Goal: Task Accomplishment & Management: Use online tool/utility

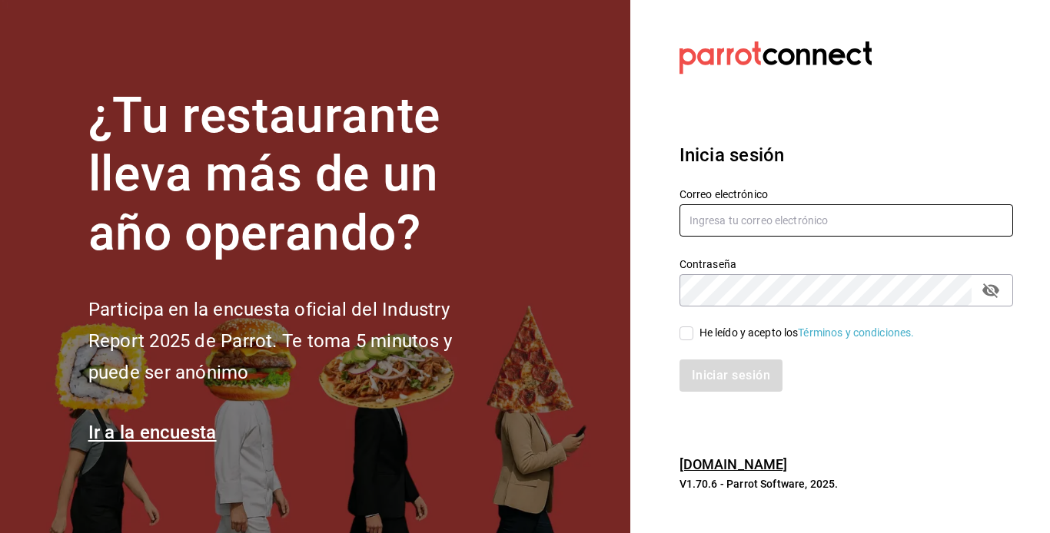
type input "[EMAIL_ADDRESS][DOMAIN_NAME]"
click at [679, 331] on input "He leído y acepto los Términos y condiciones." at bounding box center [686, 334] width 14 height 14
checkbox input "true"
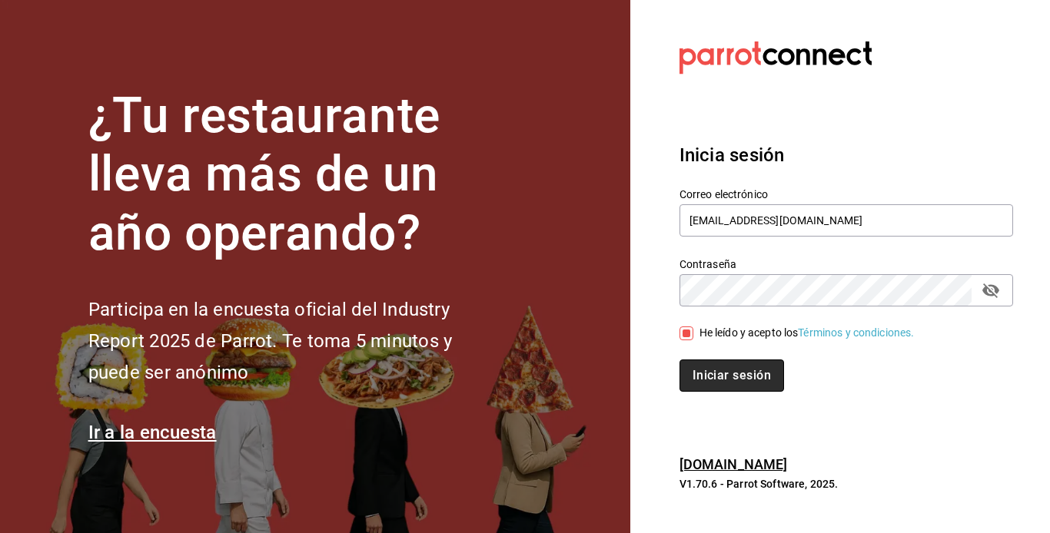
click at [735, 380] on button "Iniciar sesión" at bounding box center [731, 376] width 104 height 32
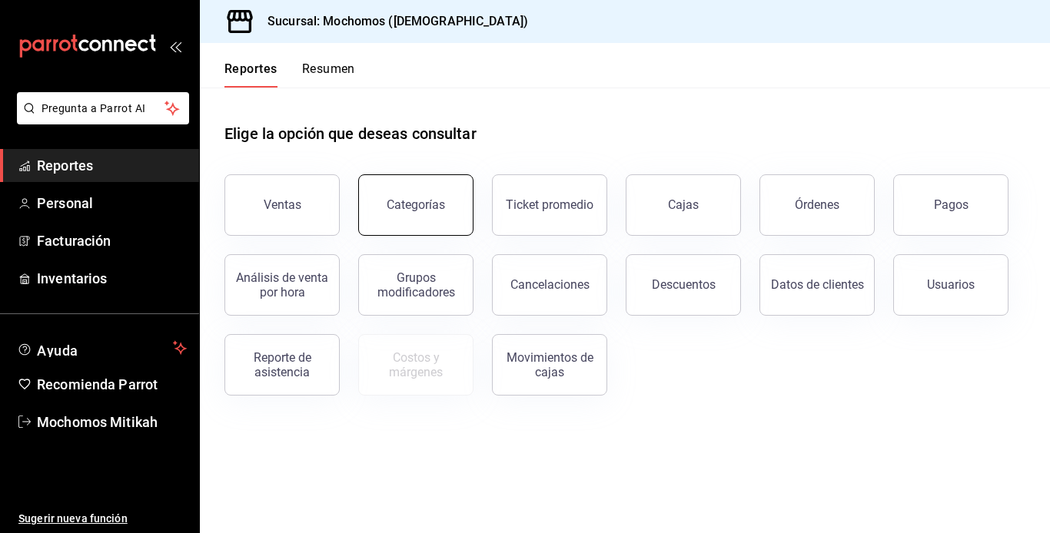
click at [402, 209] on div "Categorías" at bounding box center [415, 204] width 58 height 15
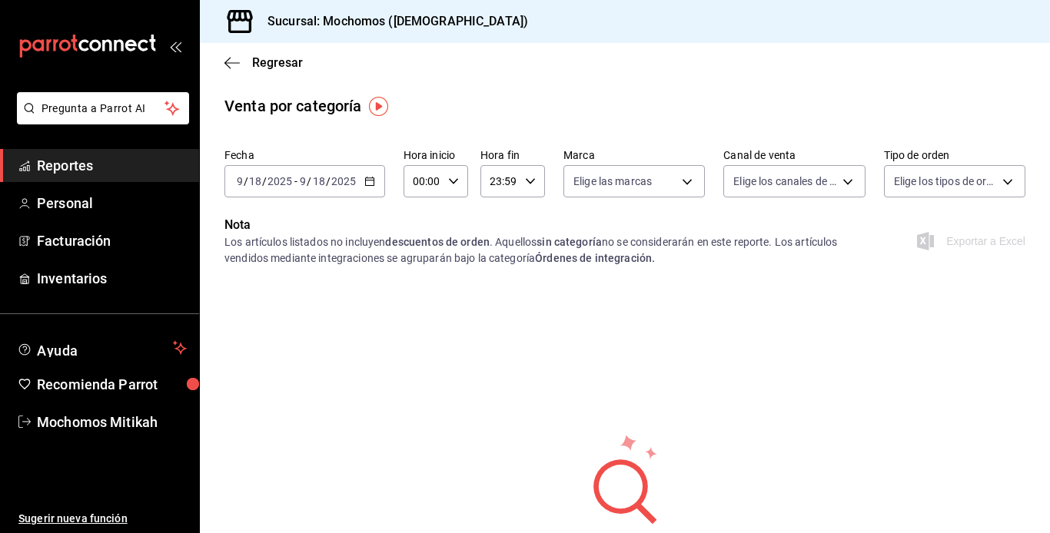
click at [372, 183] on icon "button" at bounding box center [369, 181] width 11 height 11
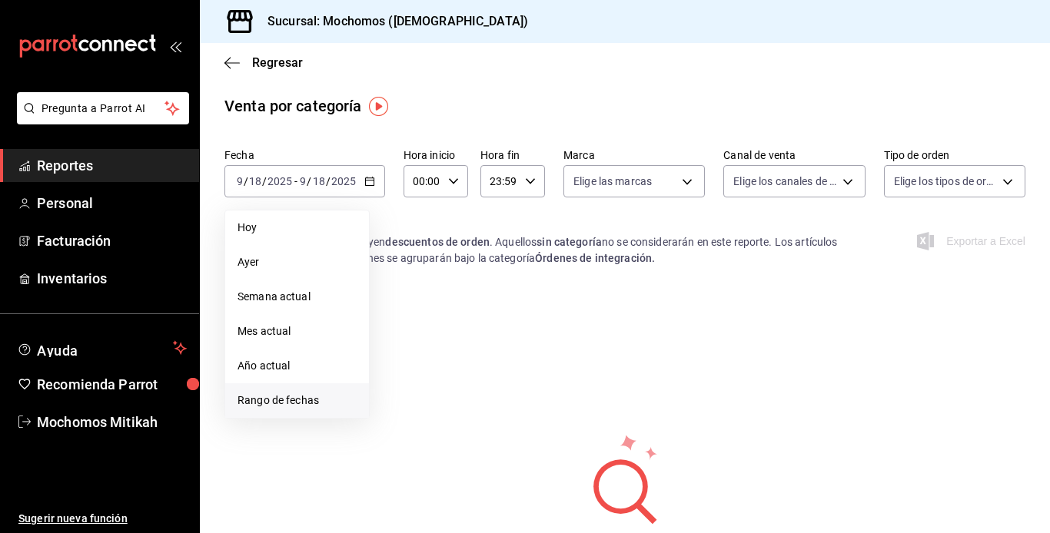
click at [292, 391] on li "Rango de fechas" at bounding box center [297, 400] width 144 height 35
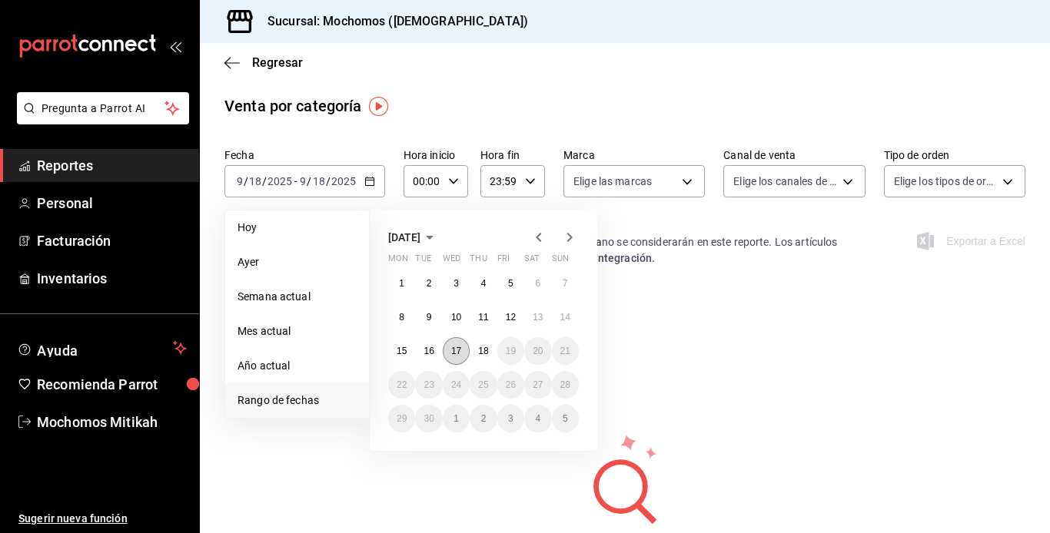
click at [452, 351] on abbr "17" at bounding box center [456, 351] width 10 height 11
click at [479, 352] on abbr "18" at bounding box center [483, 351] width 10 height 11
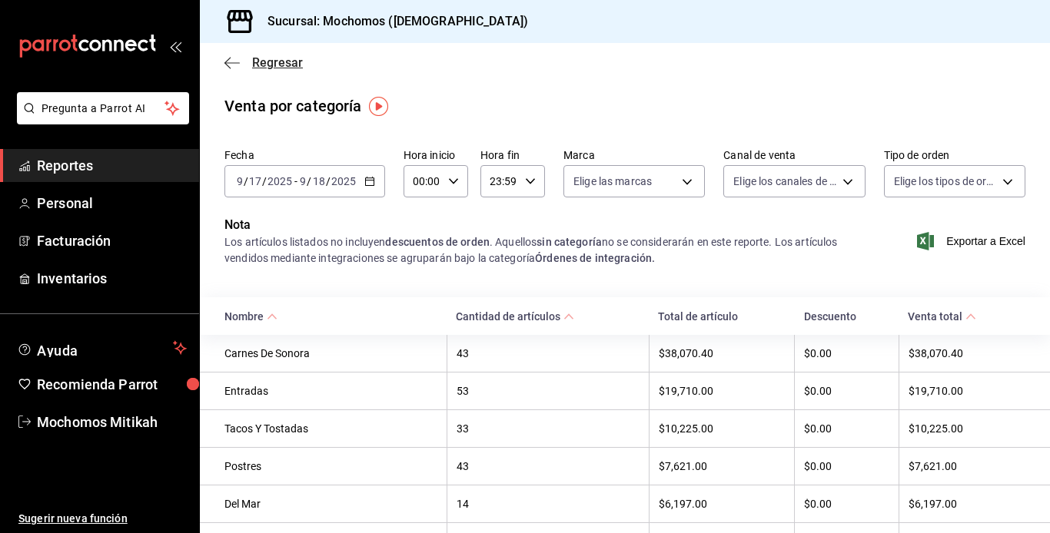
click at [227, 56] on icon "button" at bounding box center [231, 63] width 15 height 14
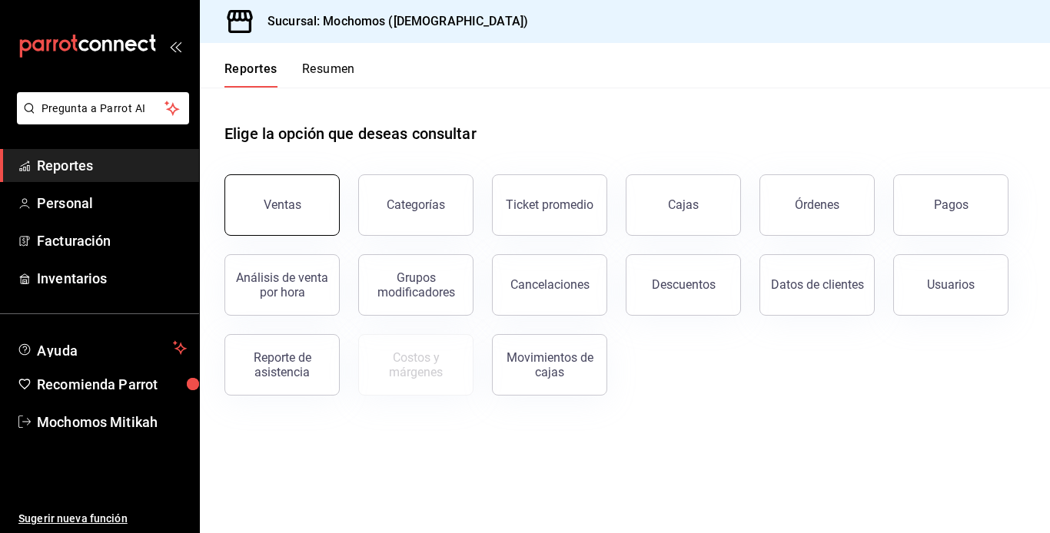
click at [324, 209] on button "Ventas" at bounding box center [281, 204] width 115 height 61
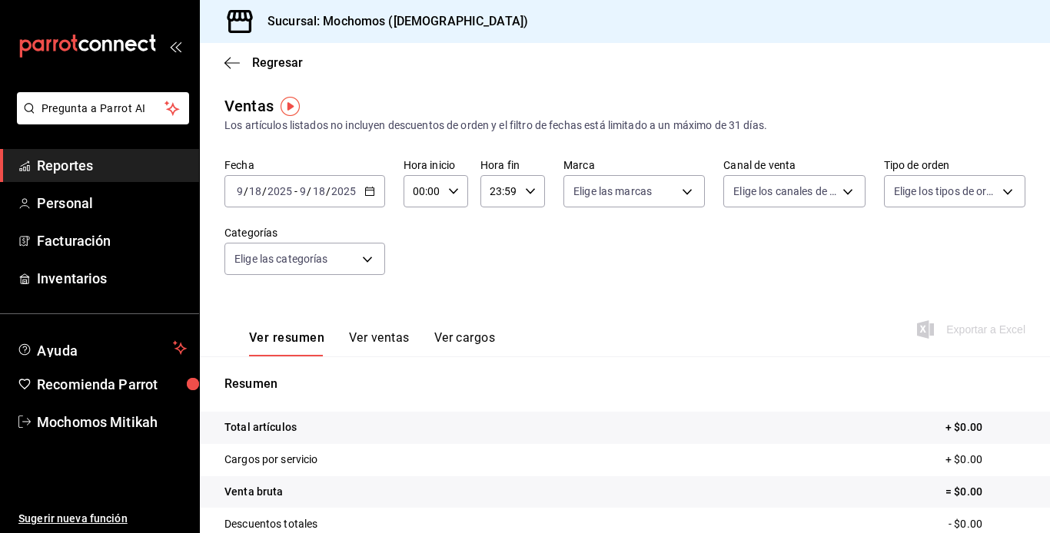
click at [365, 194] on icon "button" at bounding box center [369, 191] width 11 height 11
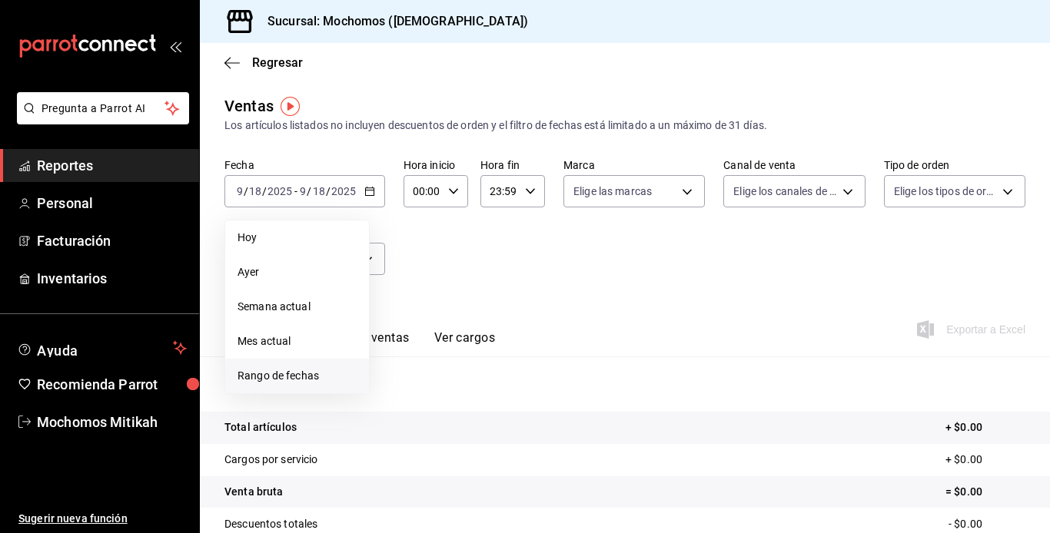
click at [314, 371] on span "Rango de fechas" at bounding box center [296, 376] width 119 height 16
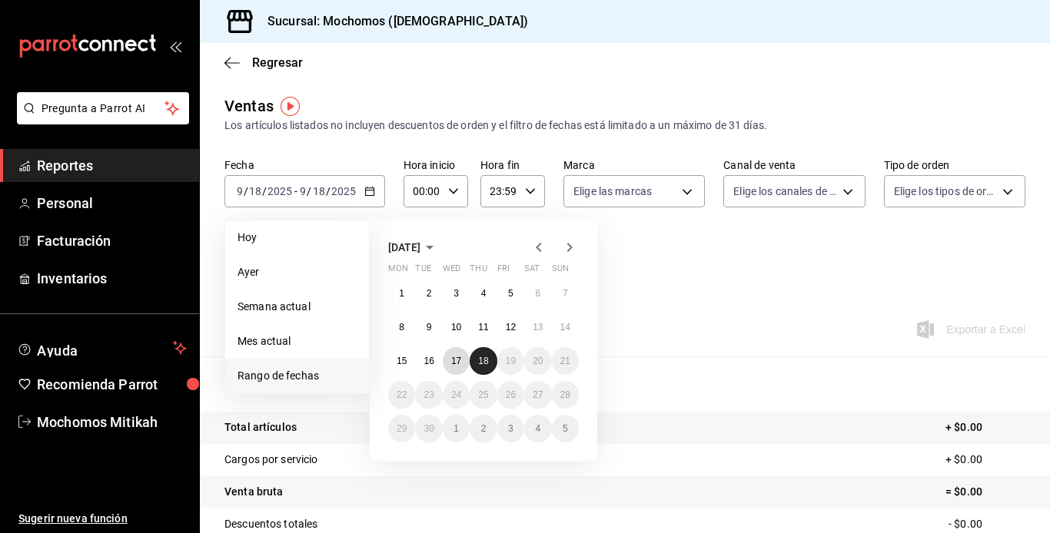
drag, startPoint x: 449, startPoint y: 365, endPoint x: 476, endPoint y: 362, distance: 27.1
click at [476, 362] on div "1 2 3 4 5 6 7 8 9 10 11 12 13 14 15 16 17 18 19 20 21 22 23 24 25 26 27 28 29 3…" at bounding box center [483, 361] width 191 height 163
click at [476, 362] on button "18" at bounding box center [482, 361] width 27 height 28
click at [459, 361] on abbr "17" at bounding box center [456, 361] width 10 height 11
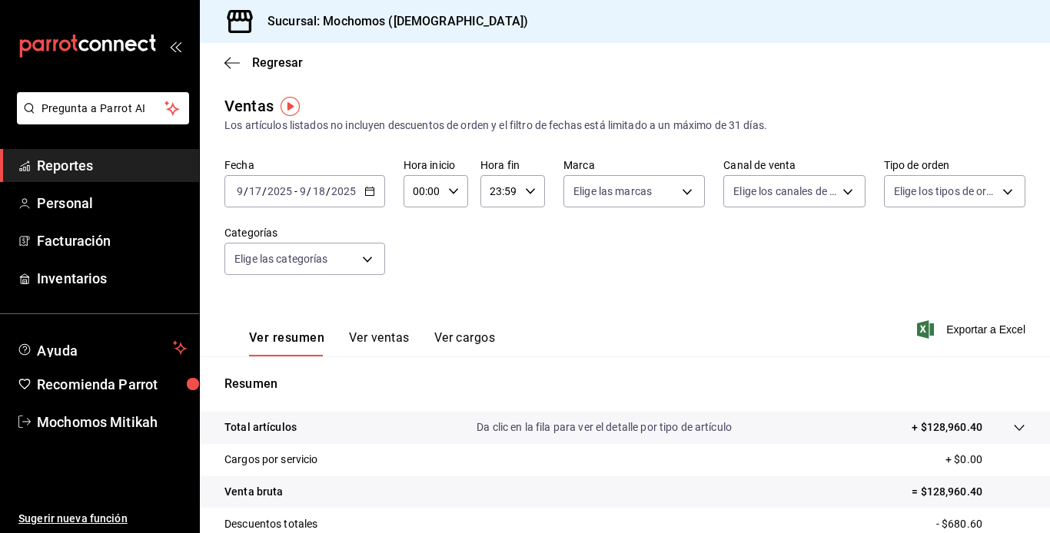
click at [449, 189] on icon "button" at bounding box center [453, 191] width 11 height 11
click at [416, 304] on span "02" at bounding box center [418, 304] width 7 height 12
type input "02:00"
click at [950, 327] on div at bounding box center [525, 266] width 1050 height 533
click at [940, 327] on span "Exportar a Excel" at bounding box center [972, 329] width 105 height 18
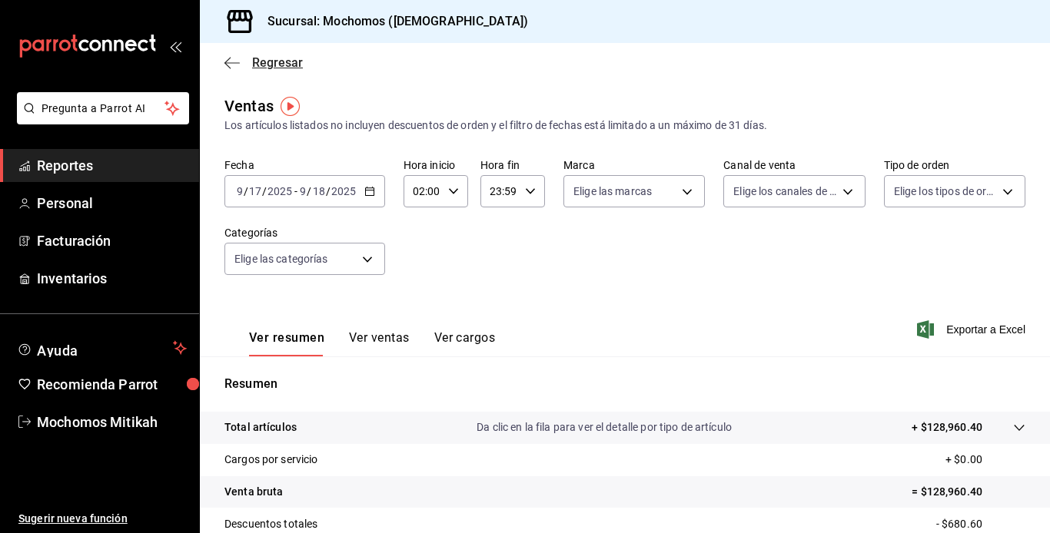
click at [237, 61] on icon "button" at bounding box center [231, 63] width 15 height 14
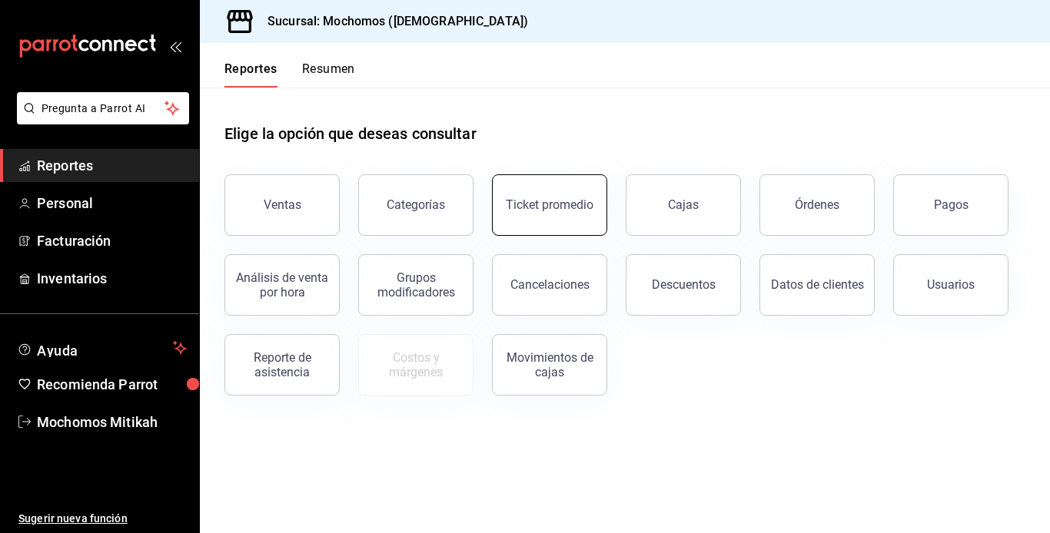
click at [526, 211] on div "Ticket promedio" at bounding box center [550, 204] width 88 height 15
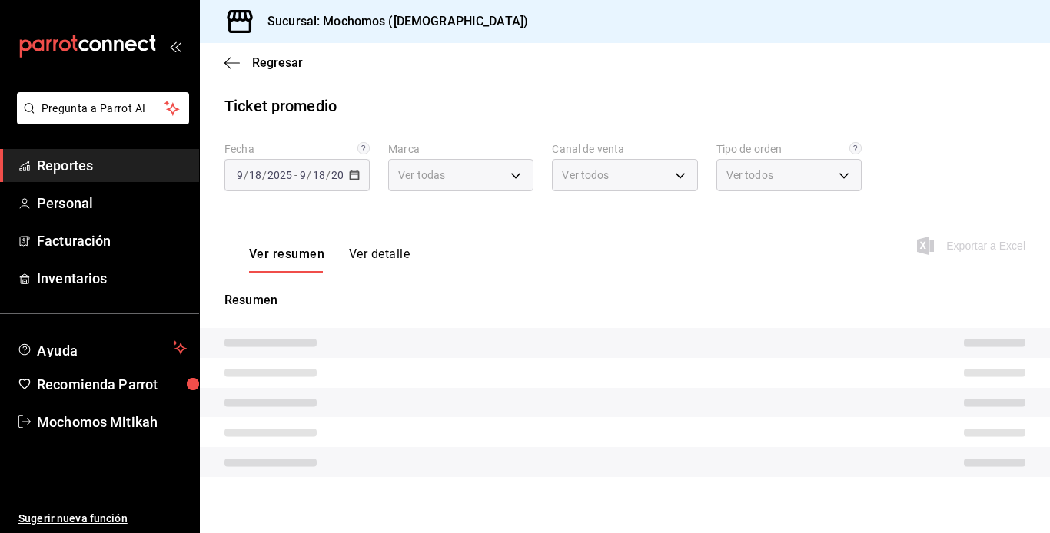
type input "d0e5f648-281b-433d-bf08-9501e0541b8c"
type input "PARROT,UBER_EATS,RAPPI,DIDI_FOOD,ONLINE"
type input "cc440b54-242b-418e-867f-ce57fb098104,EXTERNAL,95b7c8a9-84d2-4e3b-995f-2f2c21fa6…"
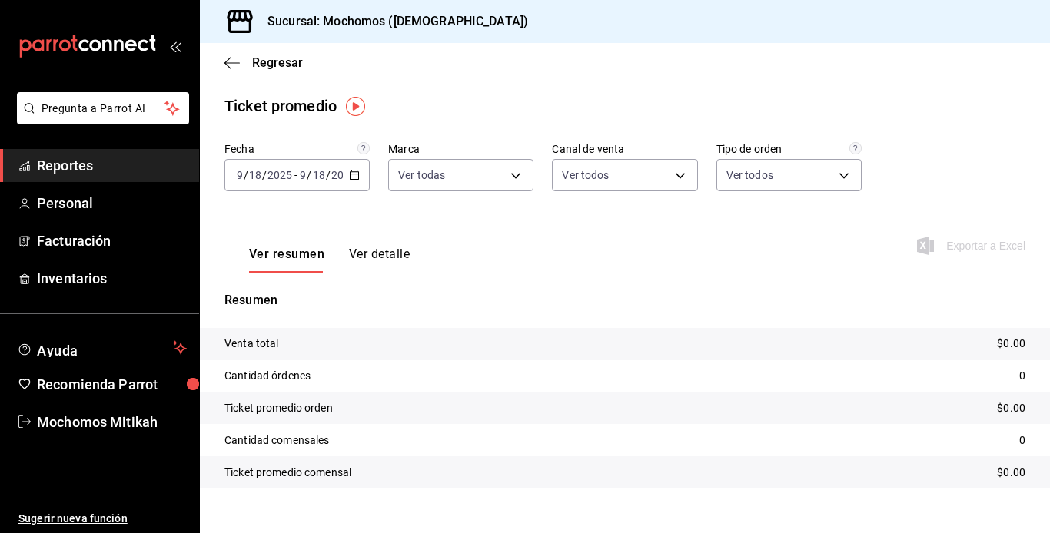
click at [355, 174] on icon "button" at bounding box center [354, 175] width 11 height 11
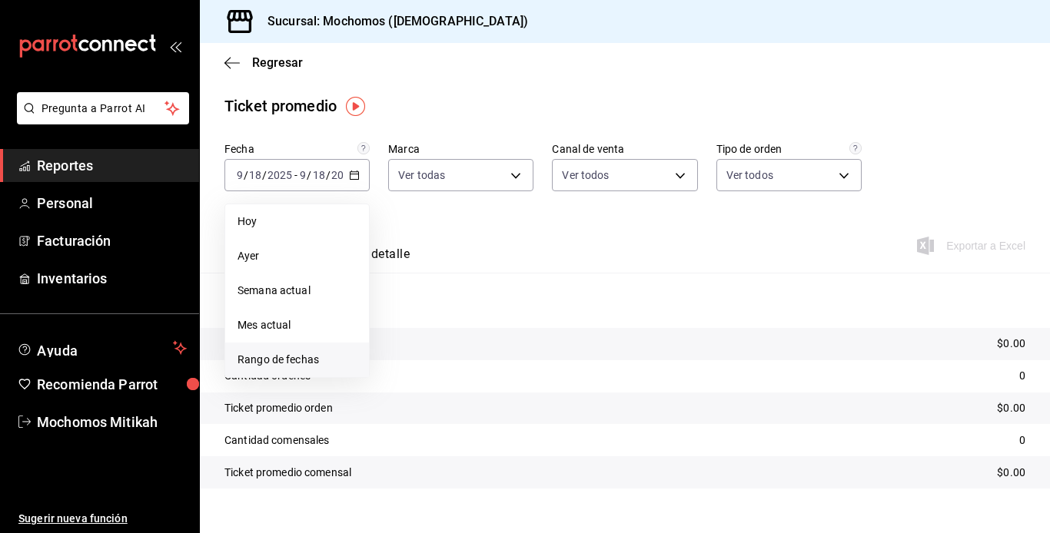
click at [305, 356] on span "Rango de fechas" at bounding box center [296, 360] width 119 height 16
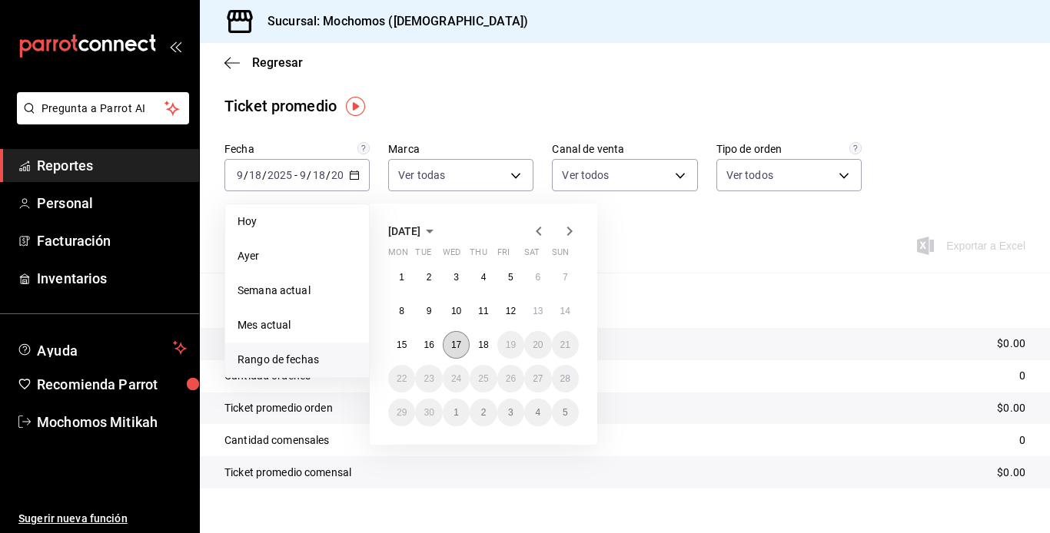
click at [457, 338] on button "17" at bounding box center [456, 345] width 27 height 28
click at [477, 342] on button "18" at bounding box center [482, 345] width 27 height 28
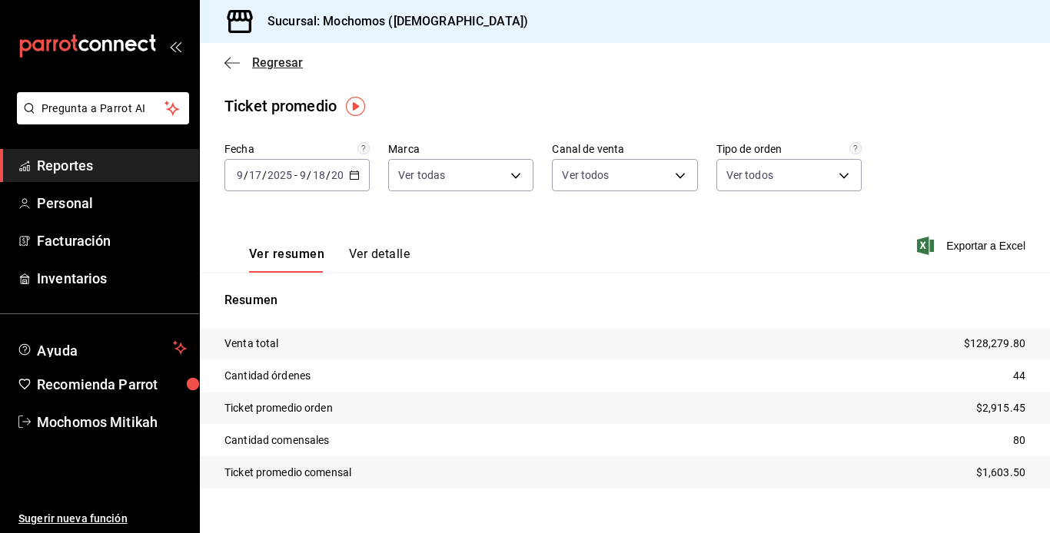
click at [227, 60] on icon "button" at bounding box center [231, 63] width 15 height 14
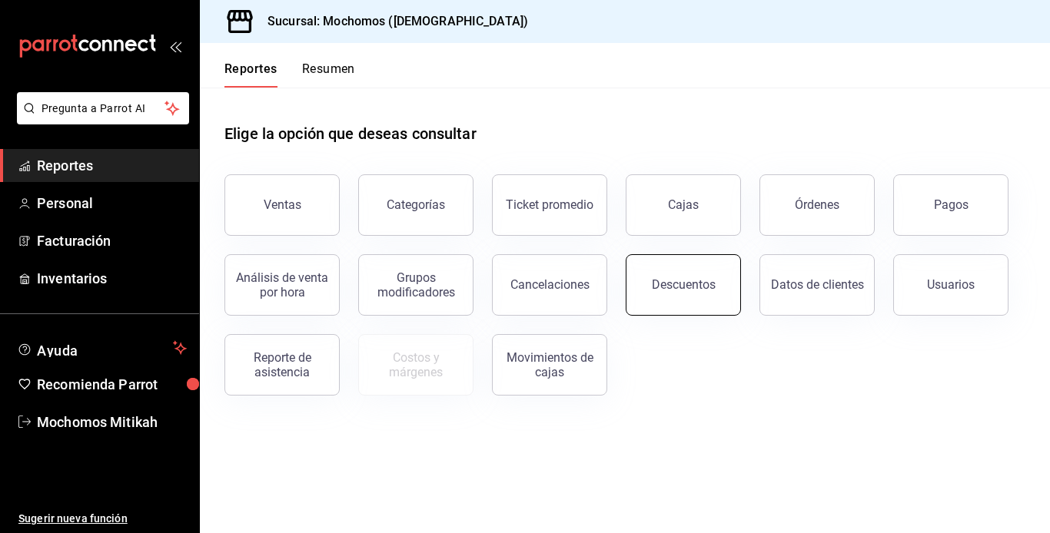
click at [691, 275] on button "Descuentos" at bounding box center [682, 284] width 115 height 61
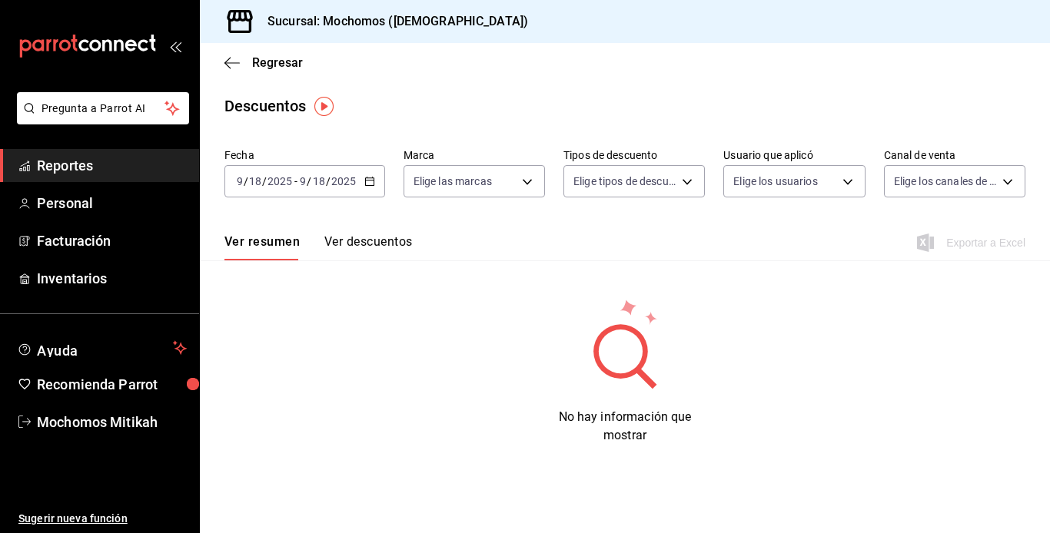
click at [364, 177] on icon "button" at bounding box center [369, 181] width 11 height 11
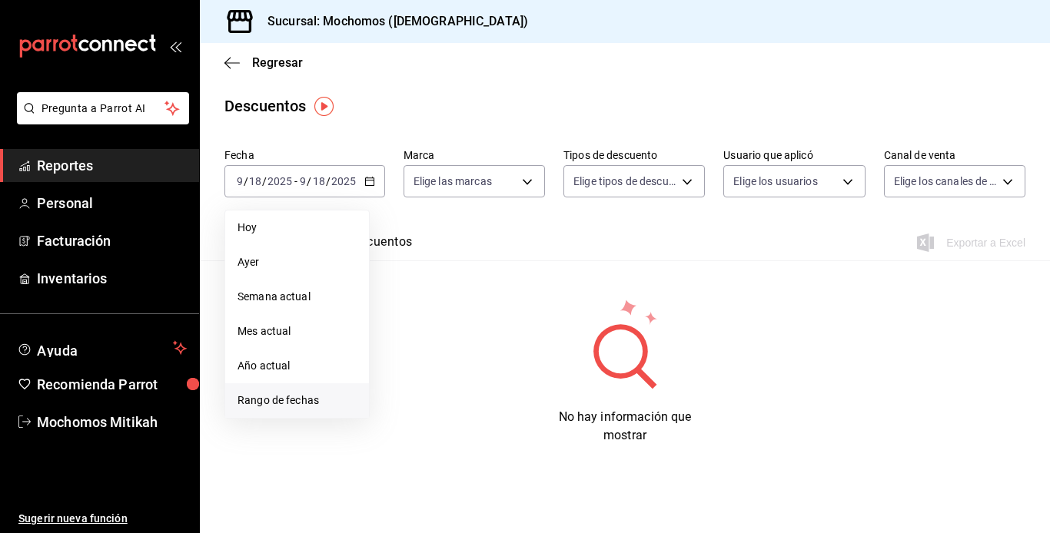
click at [307, 402] on span "Rango de fechas" at bounding box center [296, 401] width 119 height 16
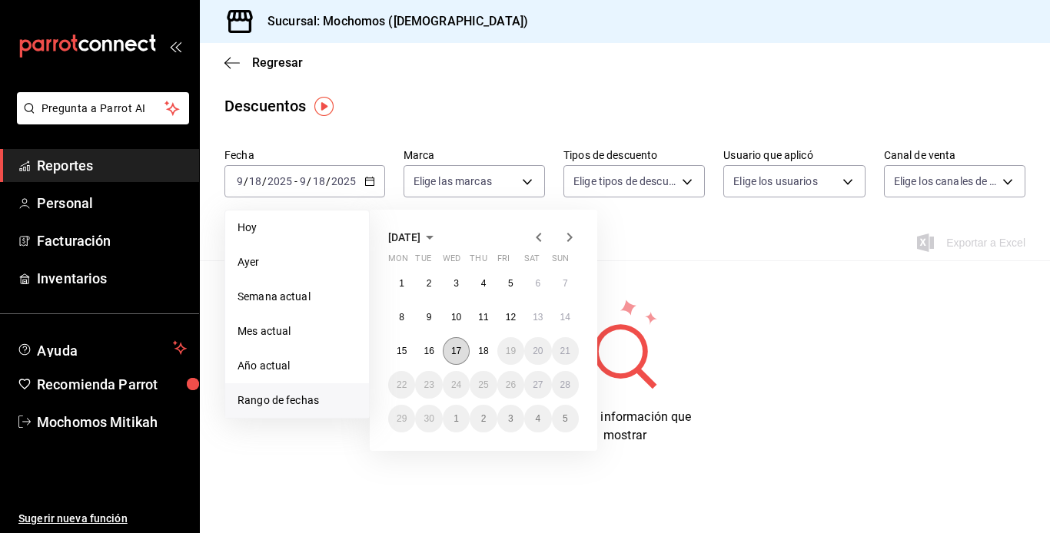
click at [449, 347] on button "17" at bounding box center [456, 351] width 27 height 28
click at [479, 349] on abbr "18" at bounding box center [483, 351] width 10 height 11
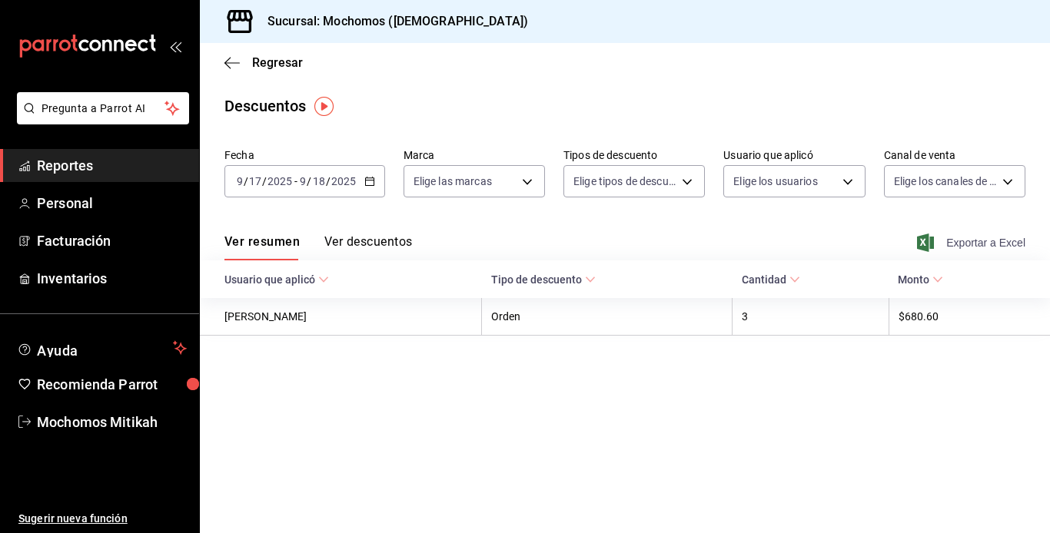
click at [946, 236] on span "Exportar a Excel" at bounding box center [972, 243] width 105 height 18
